Goal: Task Accomplishment & Management: Use online tool/utility

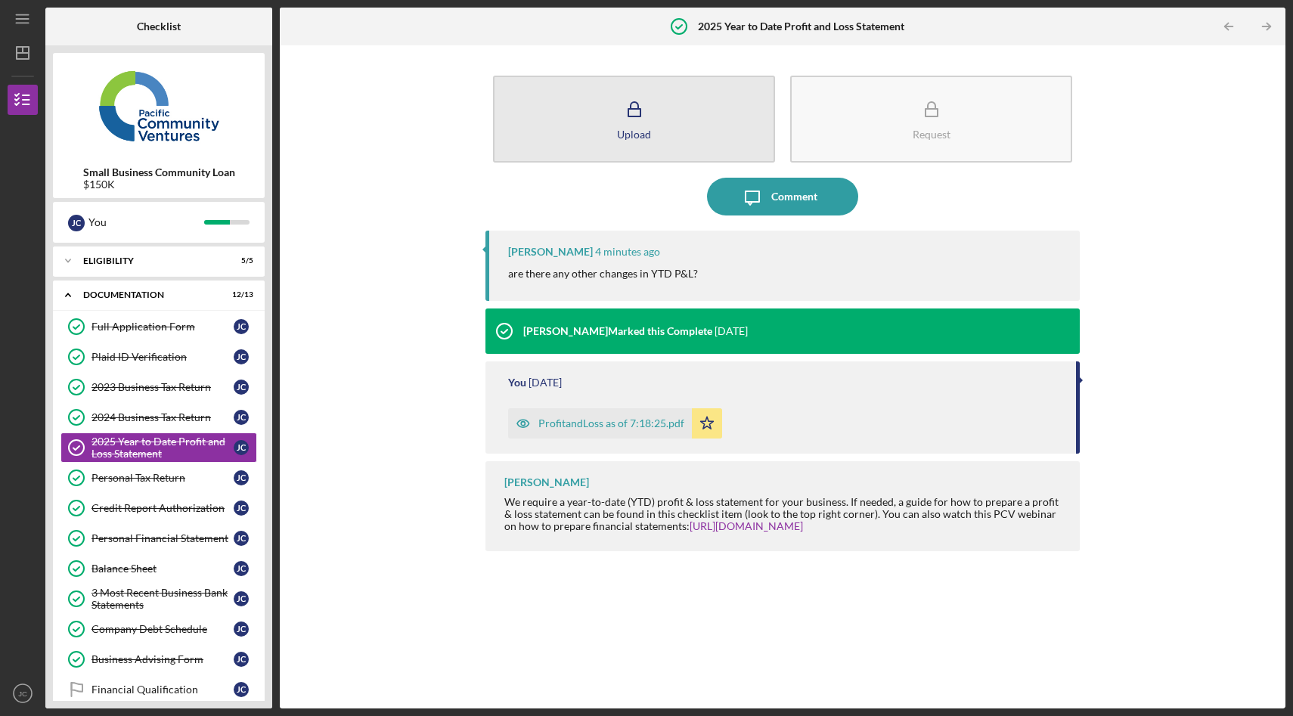
click at [615, 104] on button "Upload" at bounding box center [634, 119] width 282 height 87
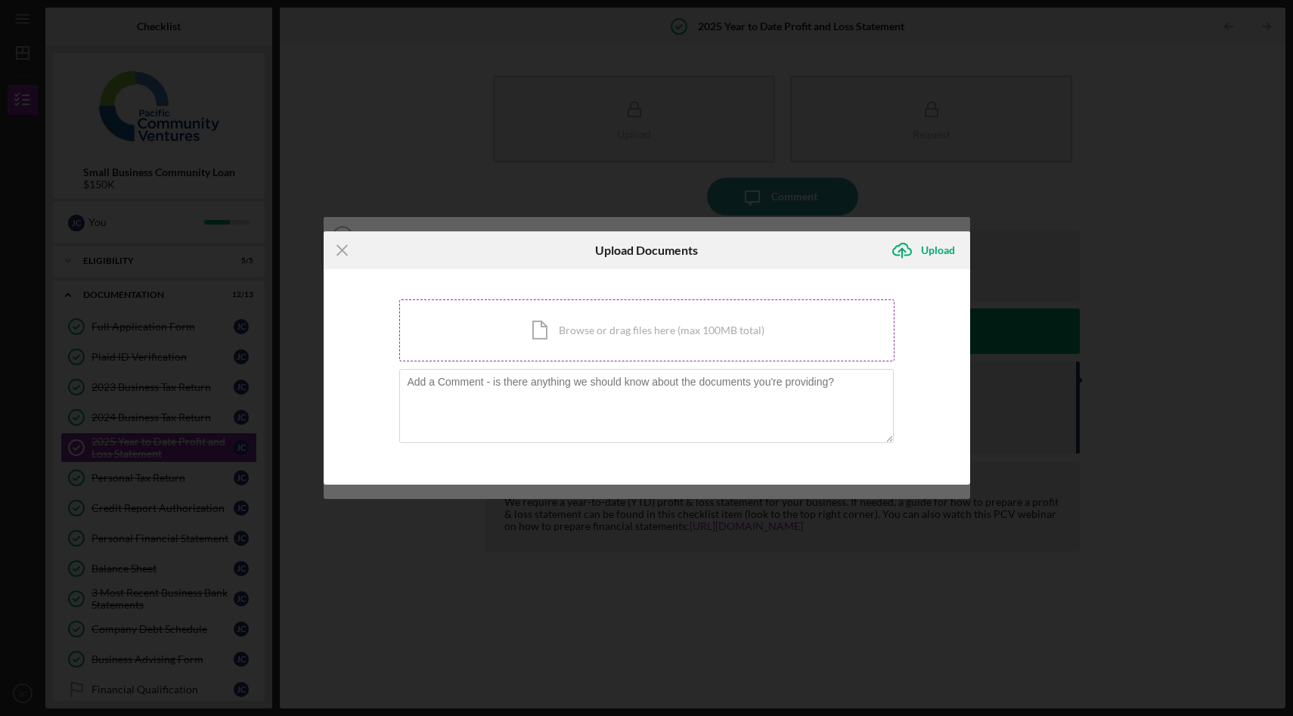
click at [575, 321] on div "Icon/Document Browse or drag files here (max 100MB total) Tap to choose files o…" at bounding box center [646, 331] width 495 height 62
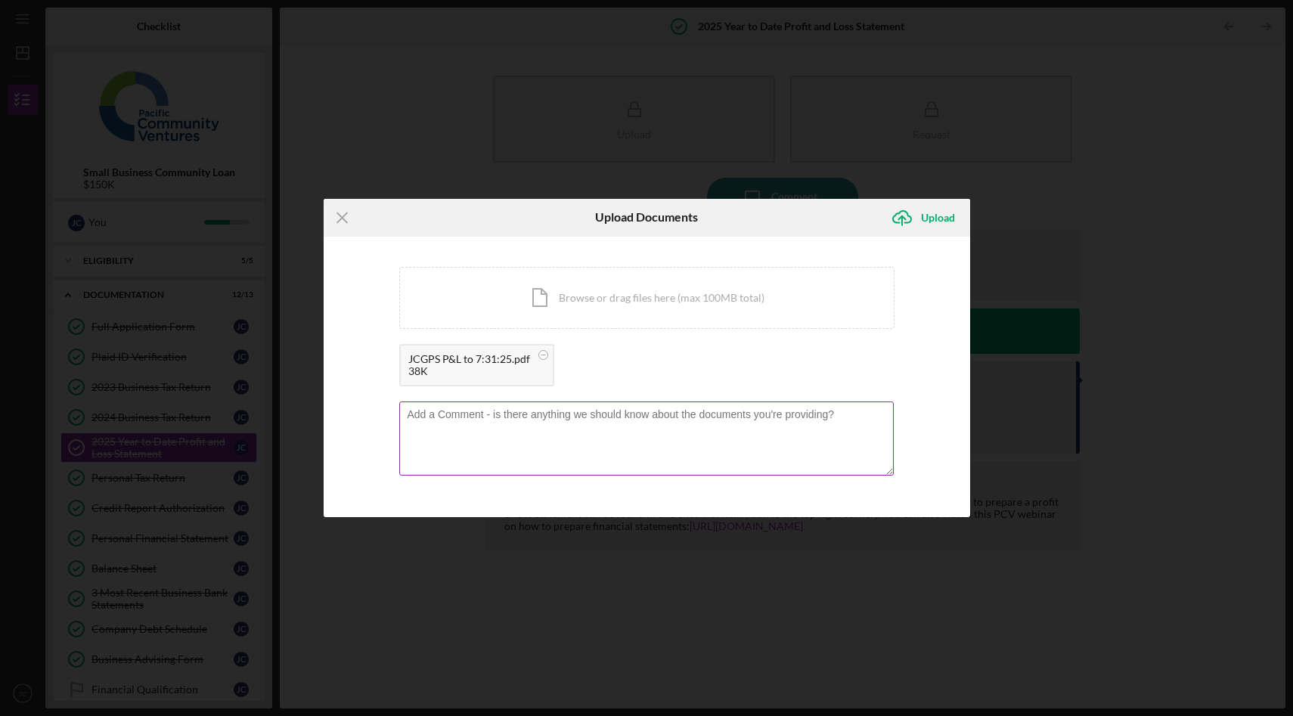
click at [496, 430] on textarea at bounding box center [646, 439] width 495 height 74
type textarea "Yes, the Profit and Loss statement has also been updated. I have attached the u…"
click at [927, 218] on div "Upload" at bounding box center [938, 218] width 34 height 30
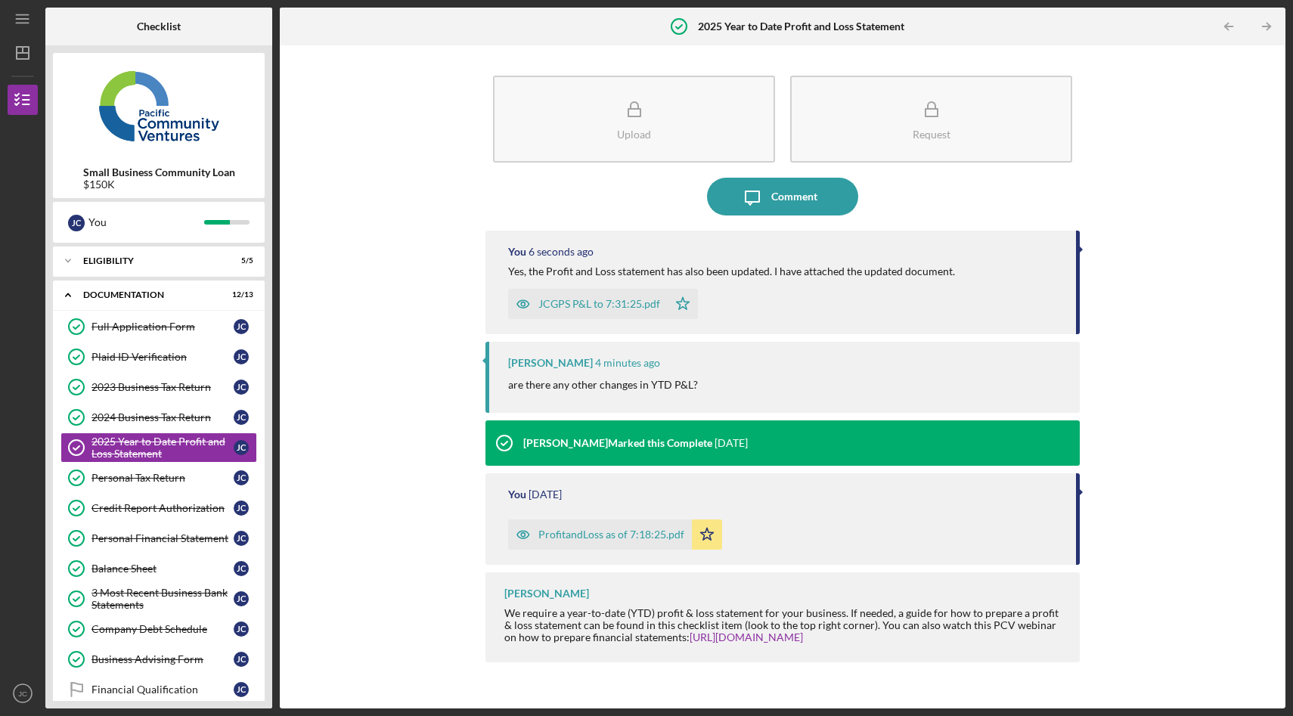
click at [562, 499] on time "[DATE]" at bounding box center [545, 495] width 33 height 12
